Goal: Information Seeking & Learning: Learn about a topic

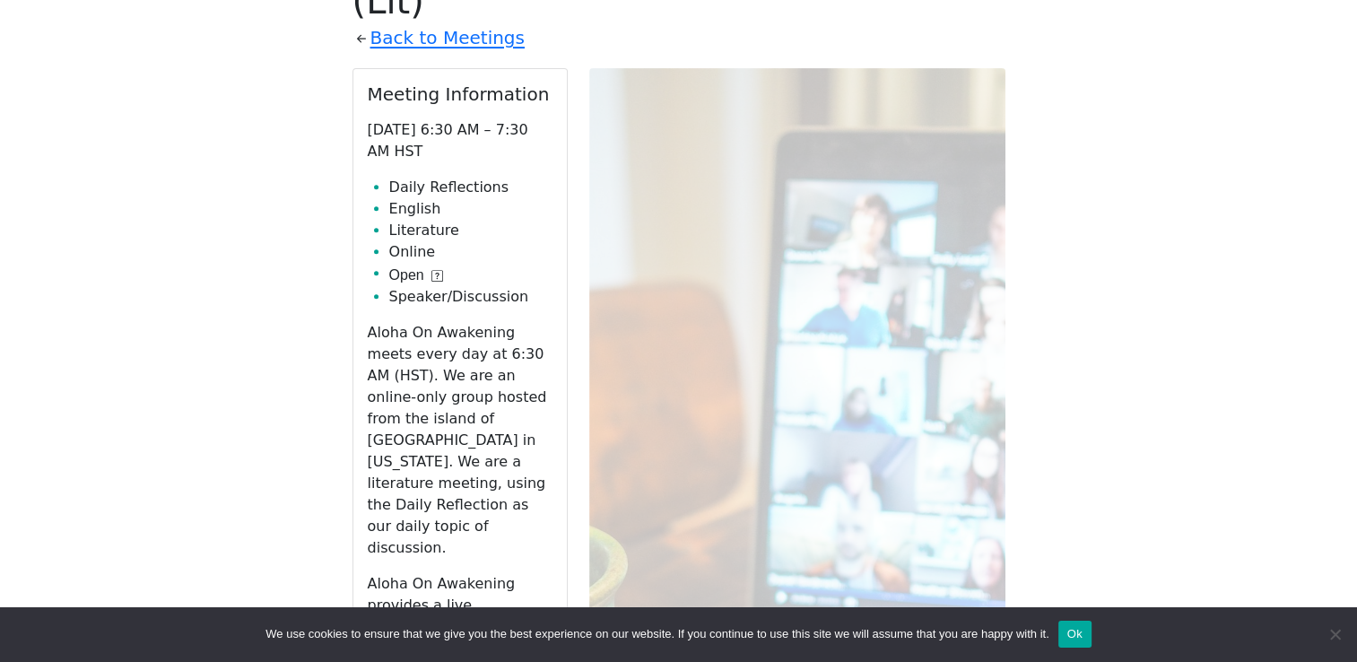
scroll to position [535, 0]
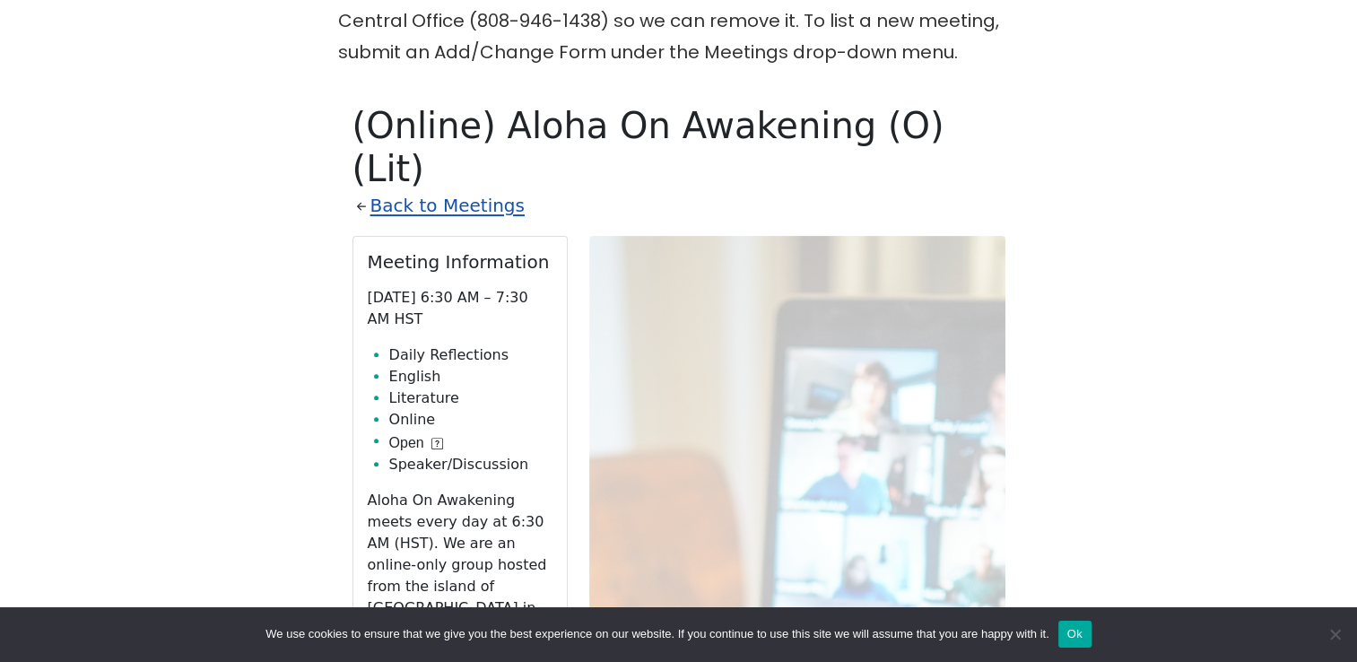
click at [473, 190] on link "Back to Meetings" at bounding box center [447, 205] width 154 height 31
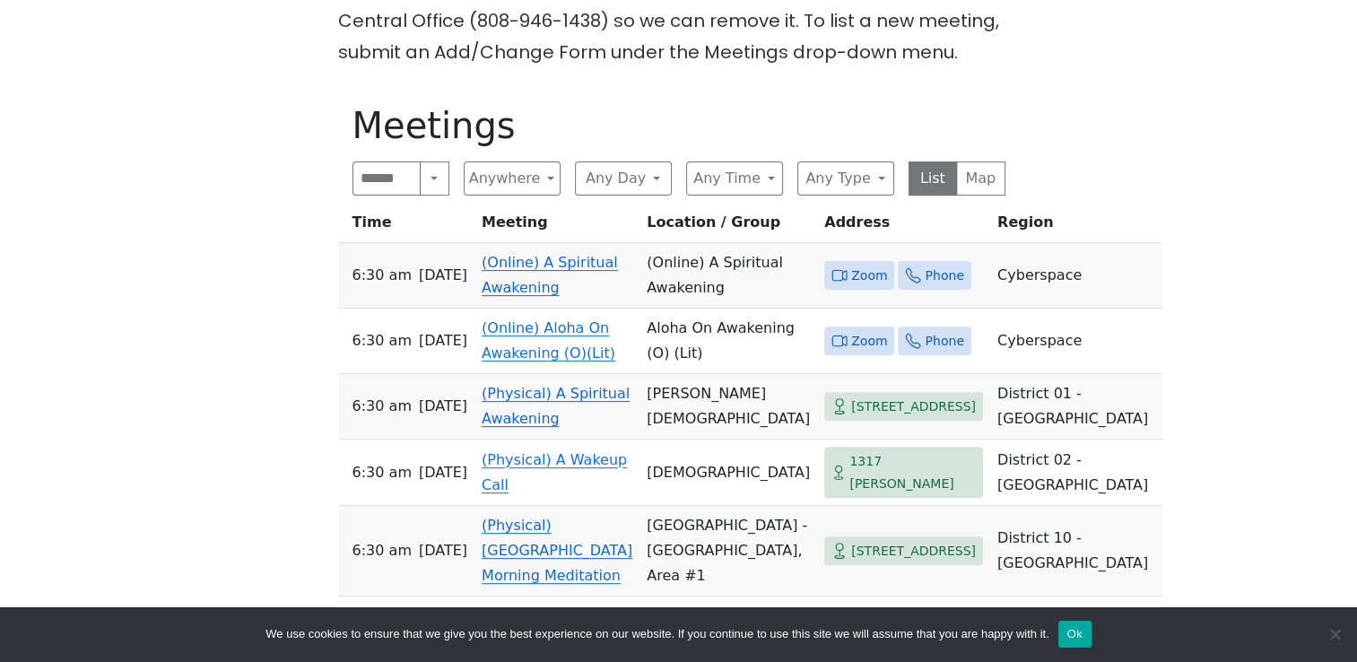
click at [851, 266] on span "Zoom" at bounding box center [869, 276] width 36 height 22
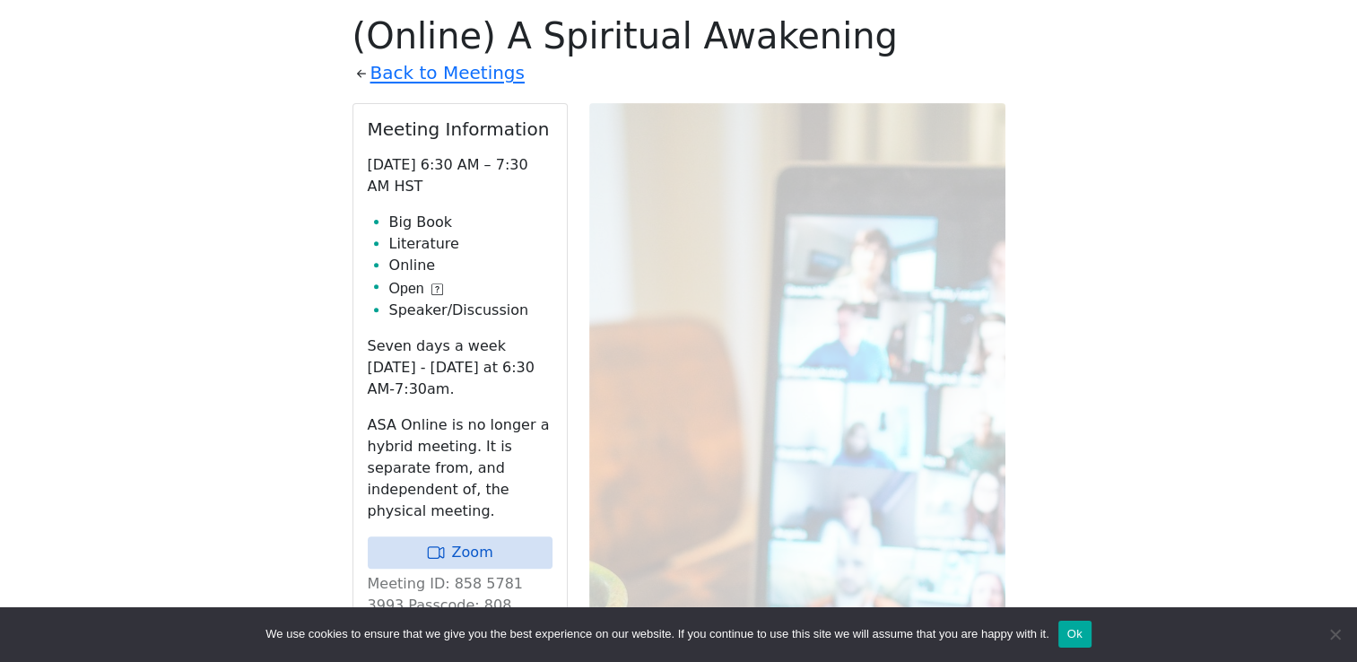
scroll to position [715, 0]
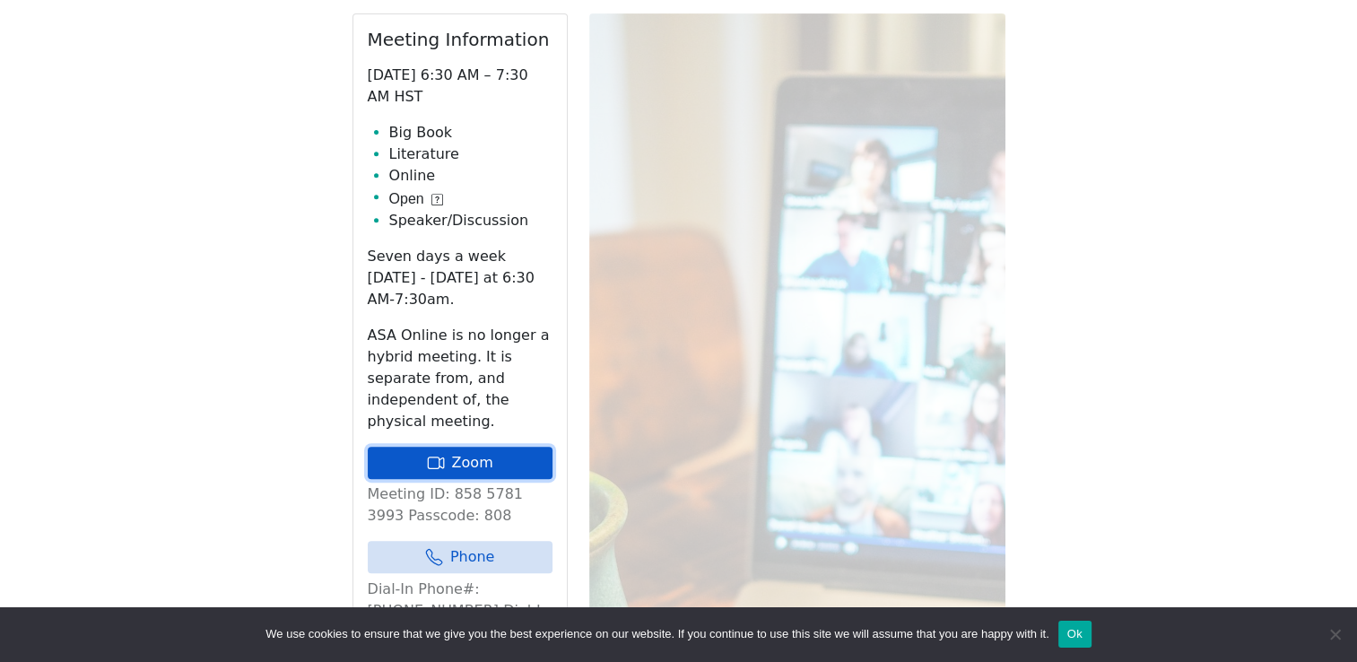
click at [505, 447] on link "Zoom" at bounding box center [460, 463] width 185 height 32
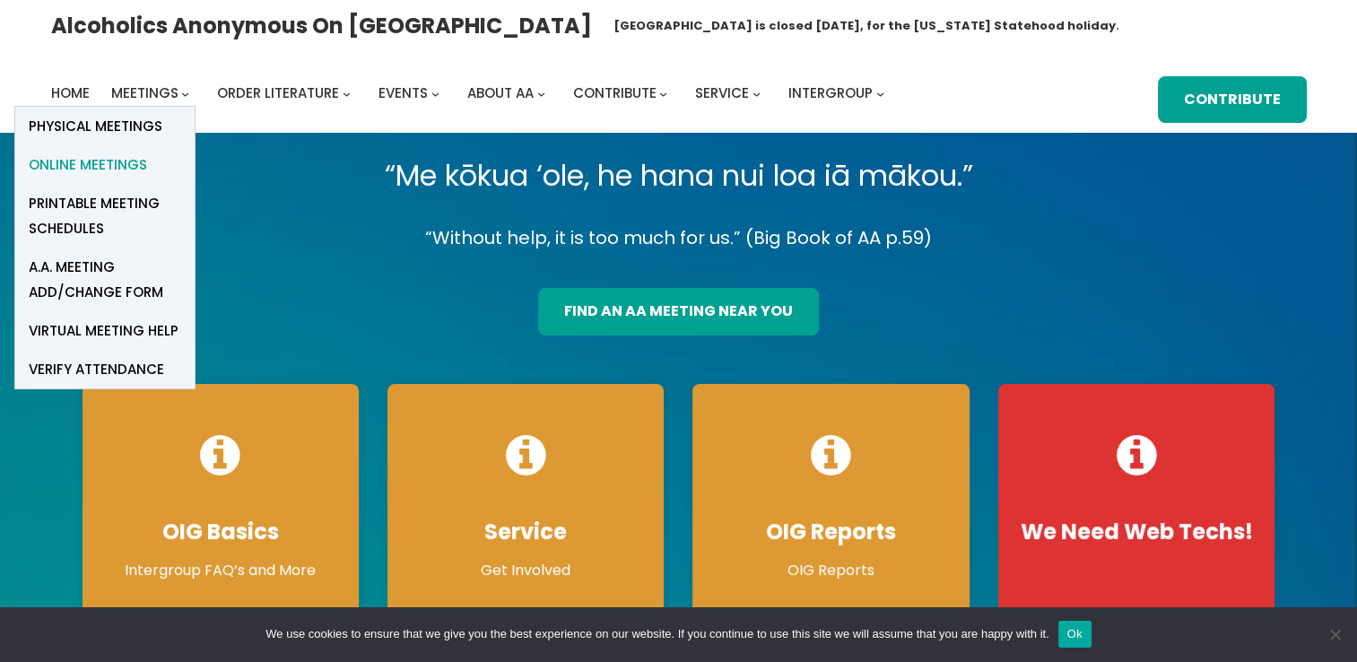
click at [113, 165] on span "Online Meetings" at bounding box center [88, 164] width 118 height 25
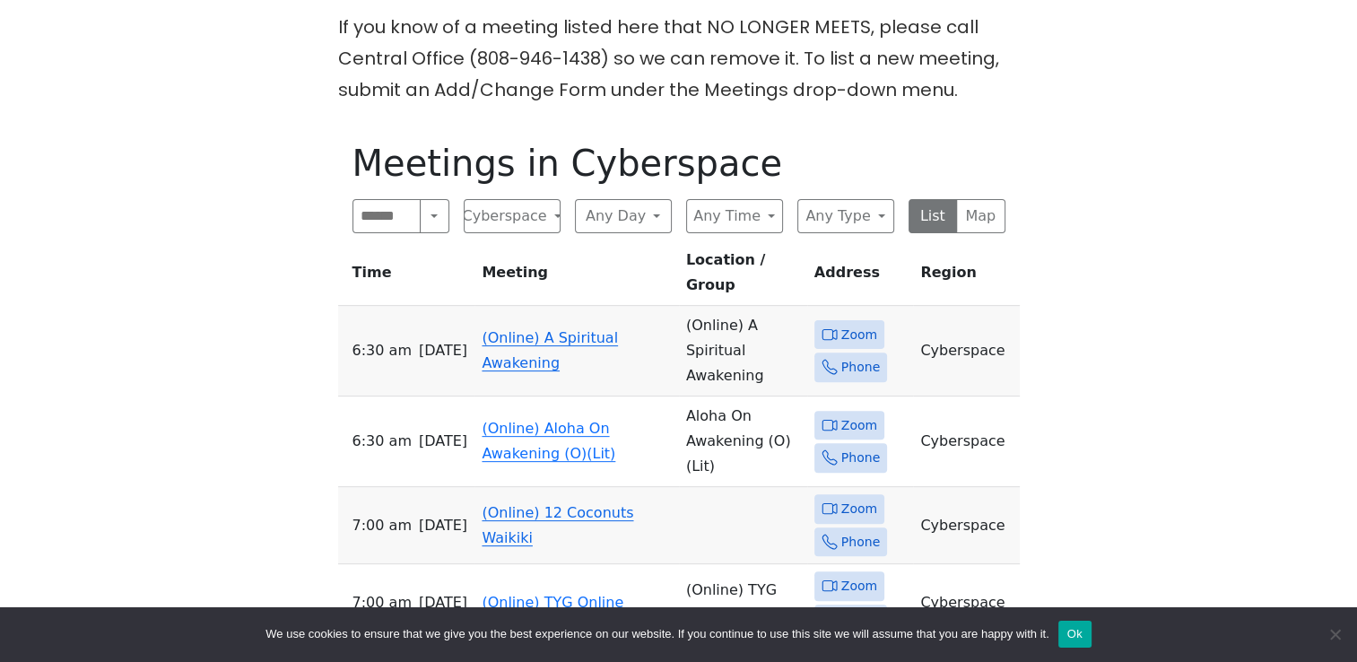
scroll to position [538, 0]
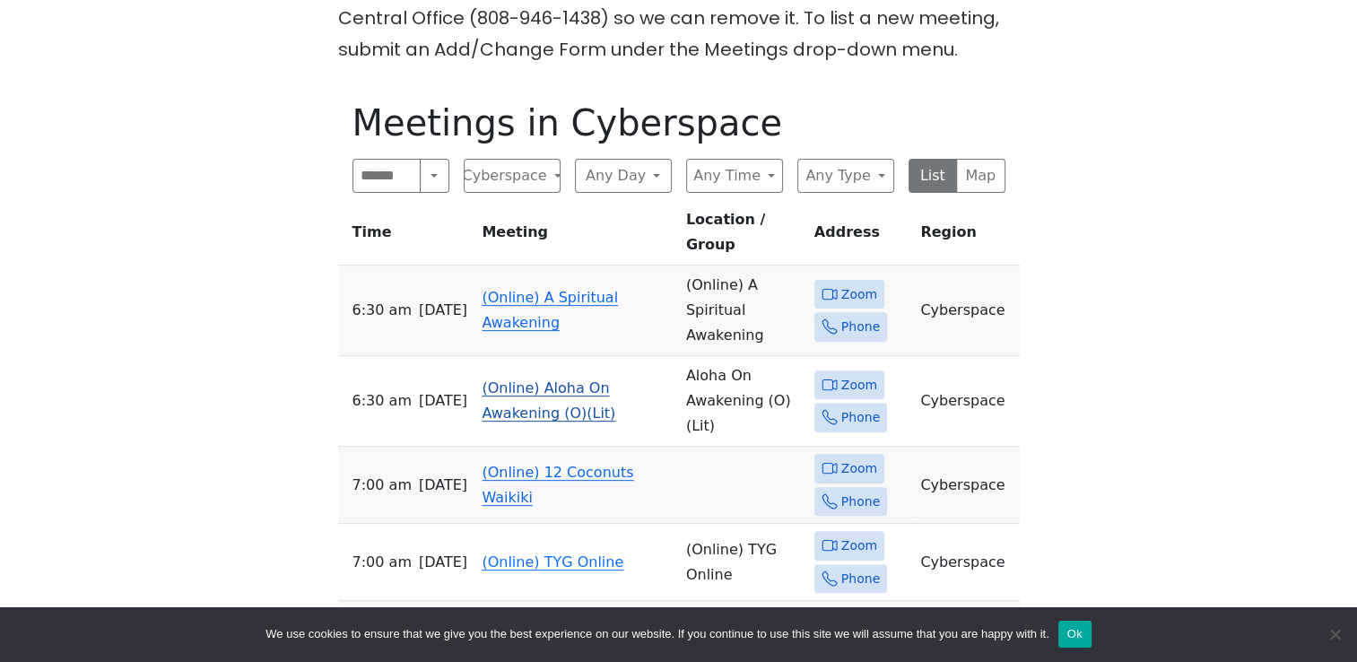
click at [861, 374] on span "Zoom" at bounding box center [859, 385] width 36 height 22
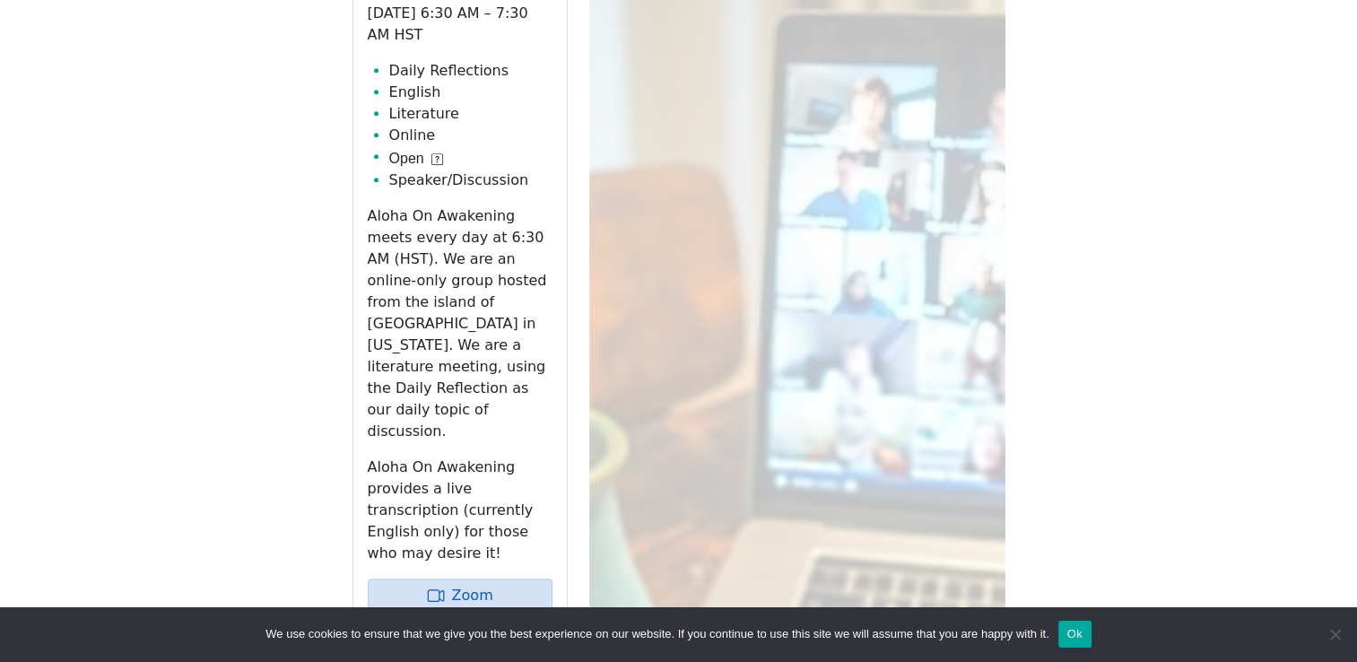
scroll to position [894, 0]
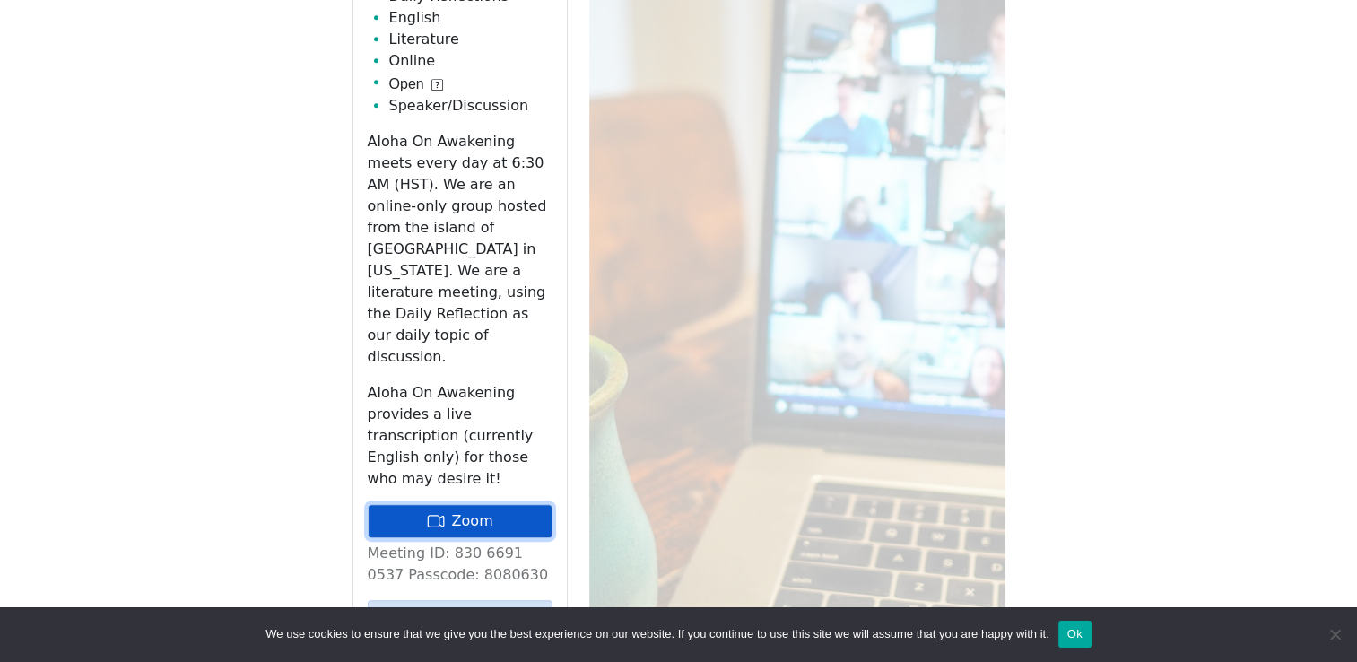
click at [492, 504] on link "Zoom" at bounding box center [460, 521] width 185 height 34
